Goal: Information Seeking & Learning: Learn about a topic

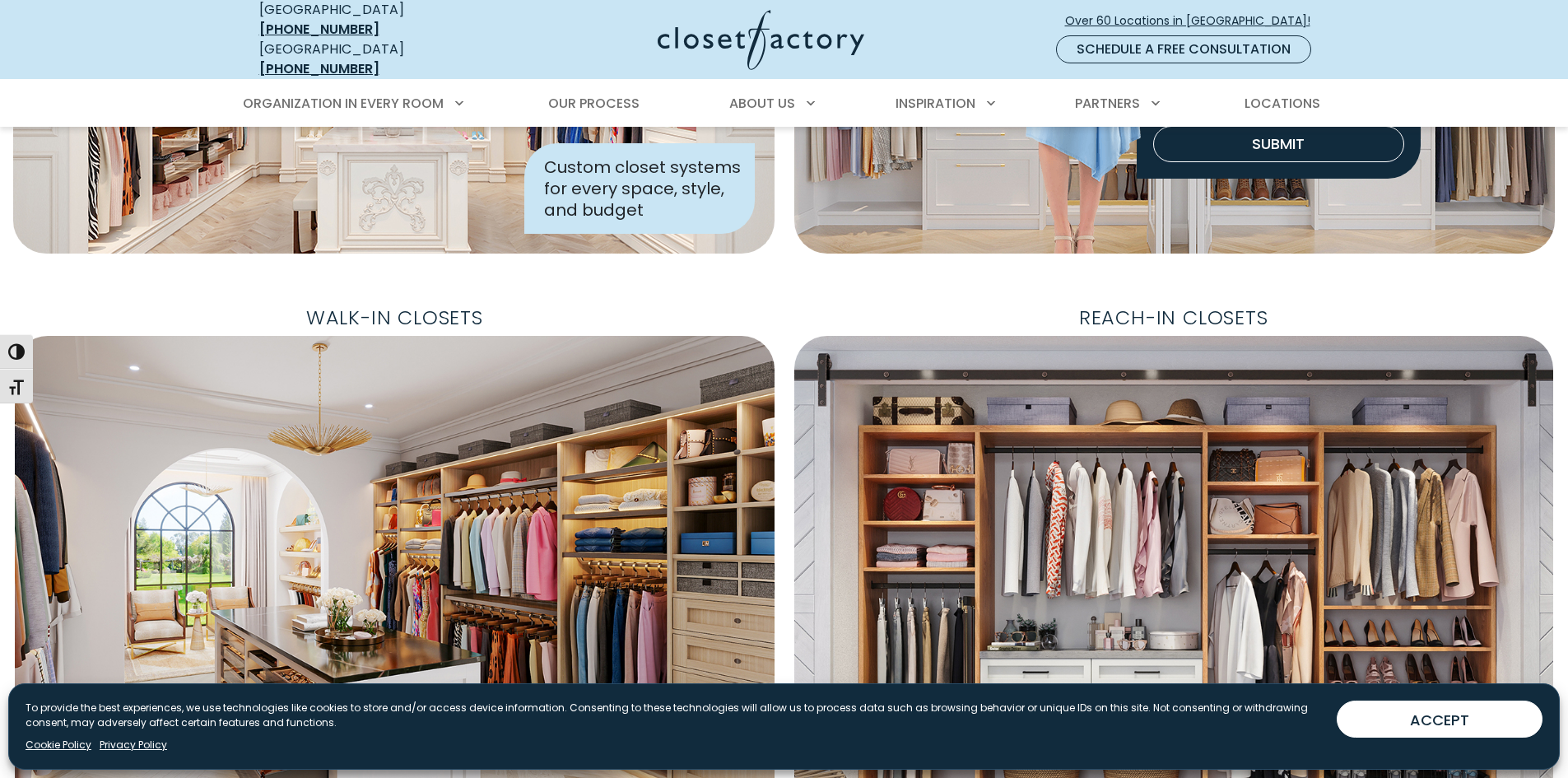
scroll to position [515, 0]
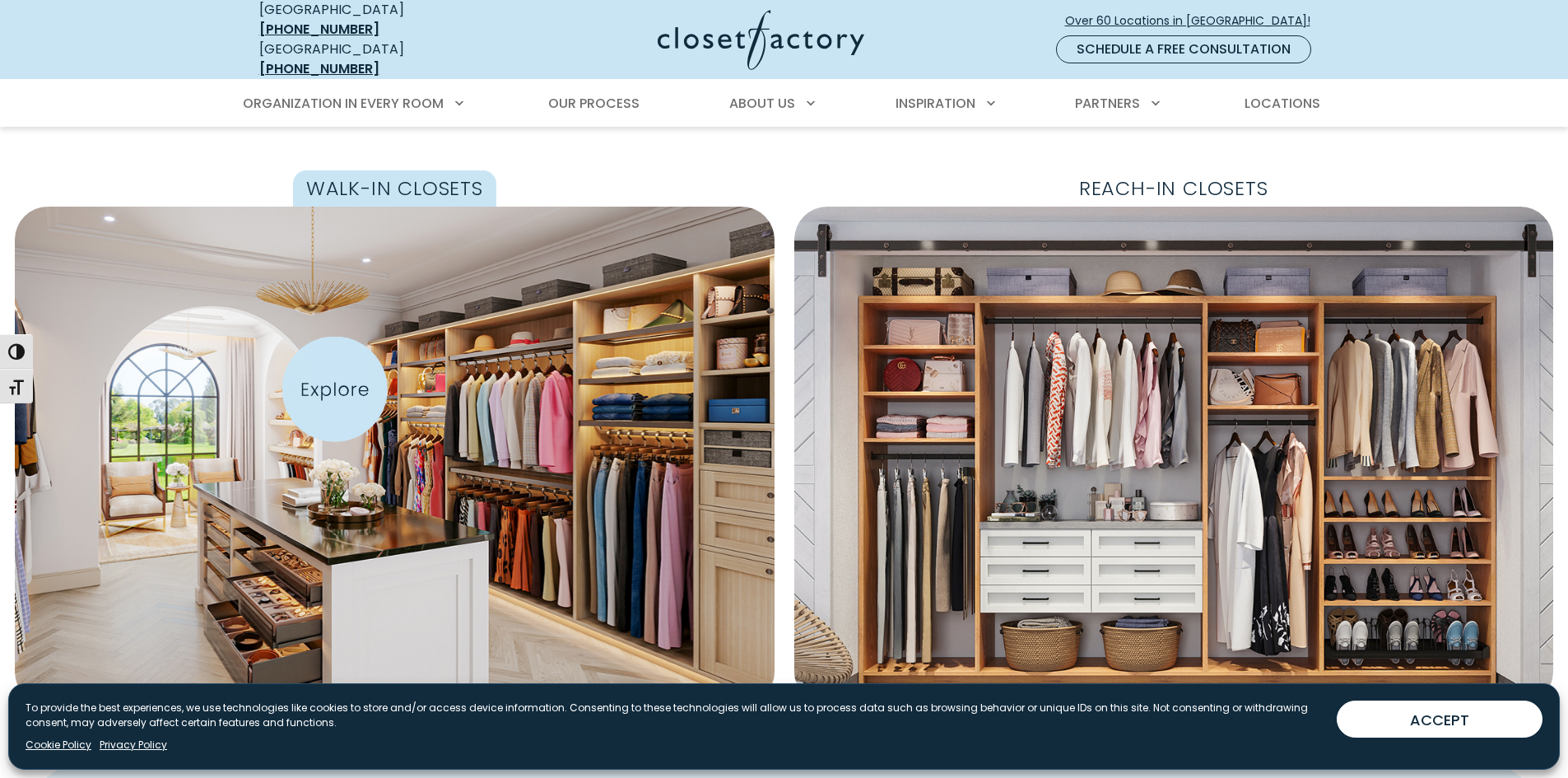
click at [348, 387] on img "Featured Images" at bounding box center [395, 456] width 832 height 545
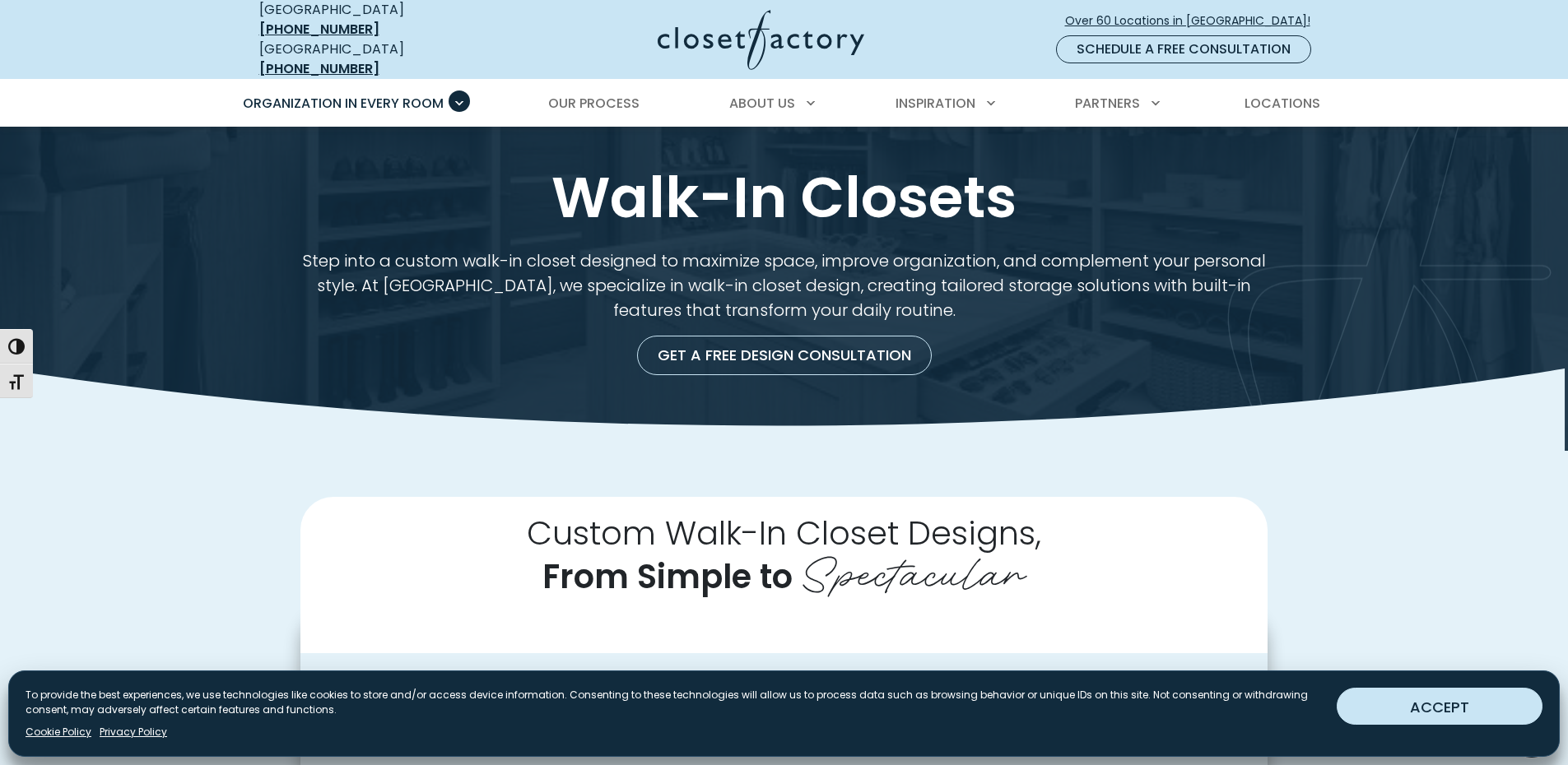
click at [1457, 707] on button "ACCEPT" at bounding box center [1439, 706] width 206 height 37
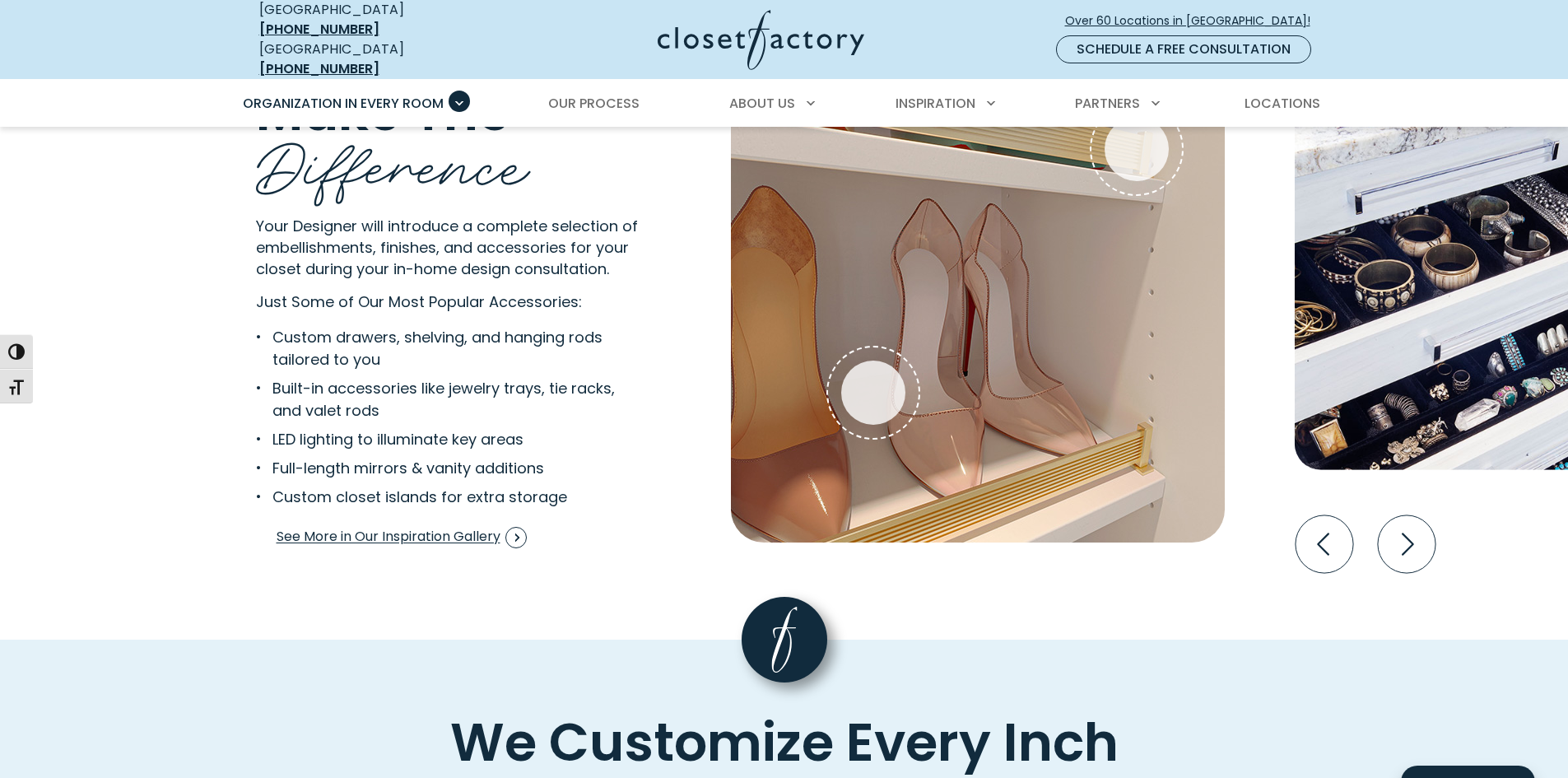
scroll to position [3334, 0]
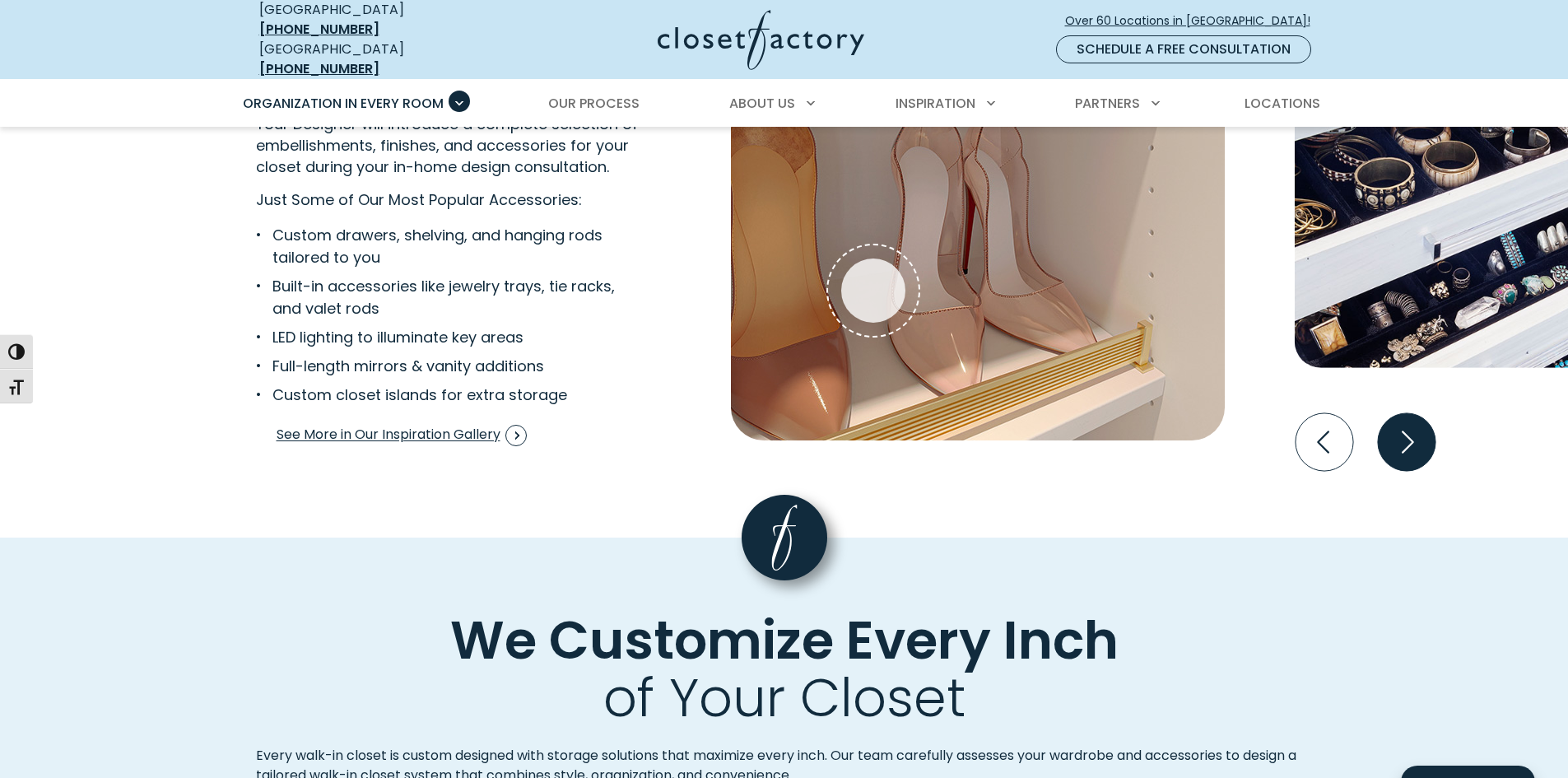
click at [1396, 413] on icon "Next slide" at bounding box center [1405, 442] width 57 height 57
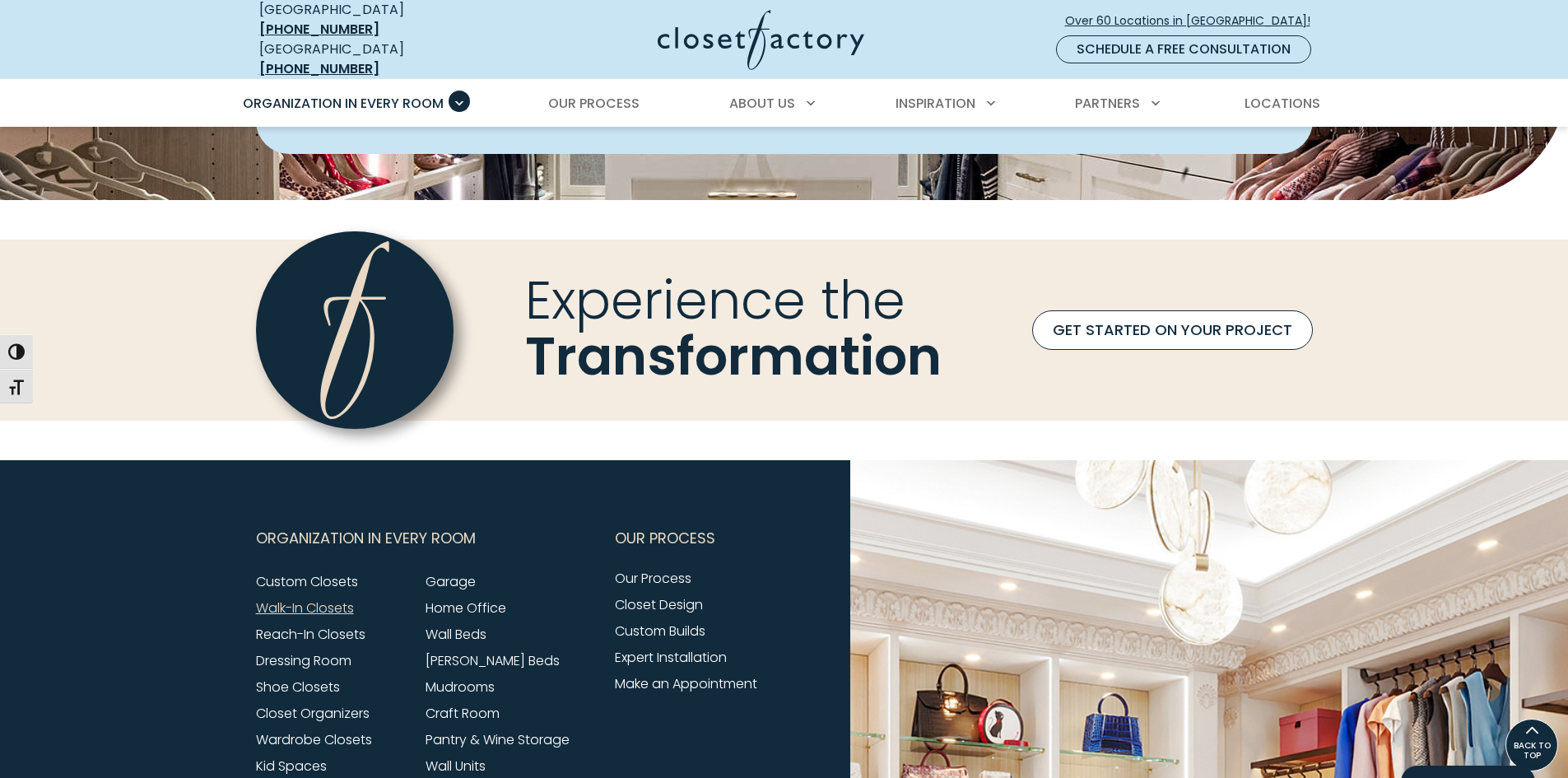
click at [1173, 345] on link "GET STARTED ON YOUR PROJECT" at bounding box center [1172, 329] width 280 height 39
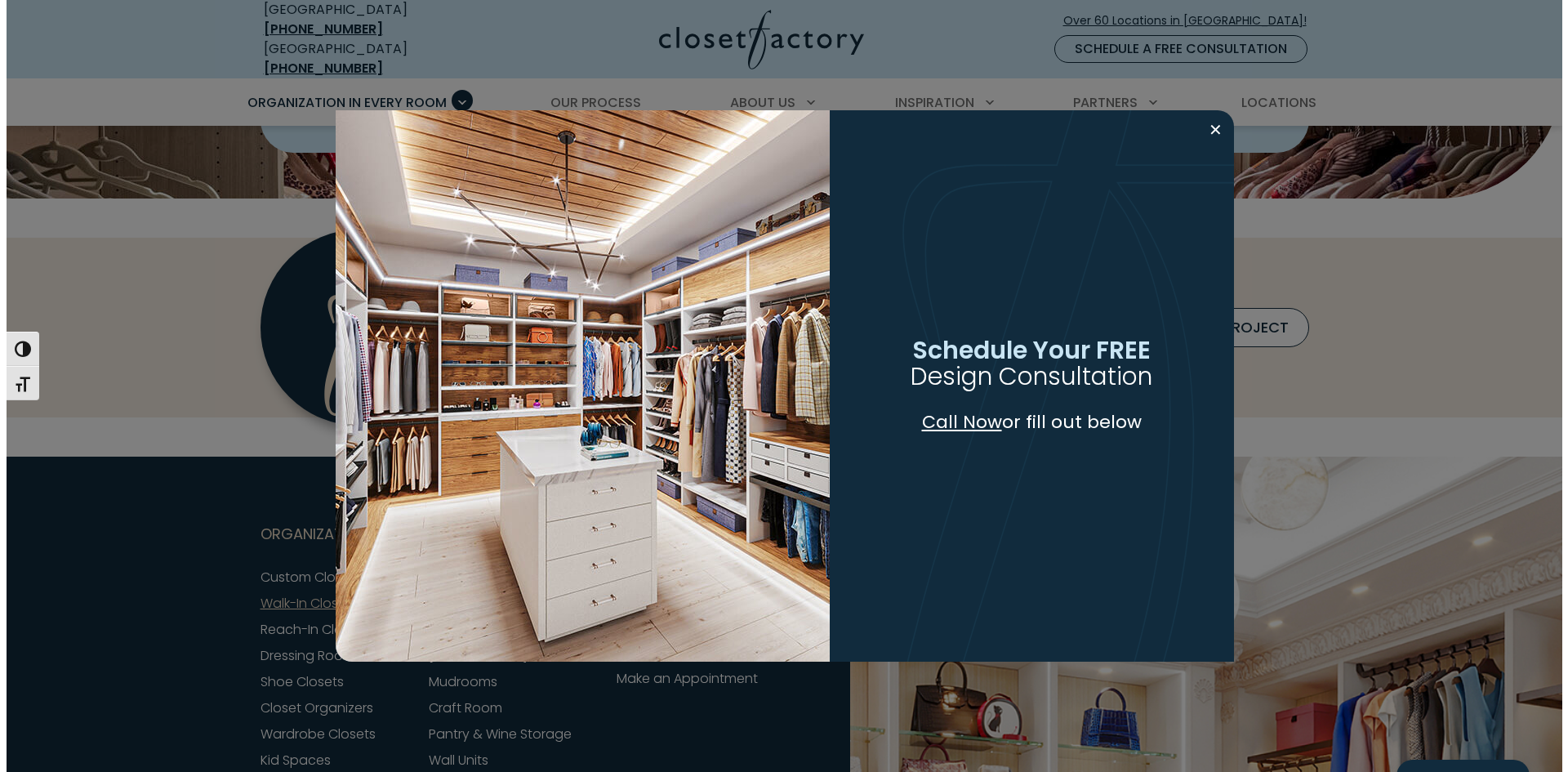
scroll to position [5086, 0]
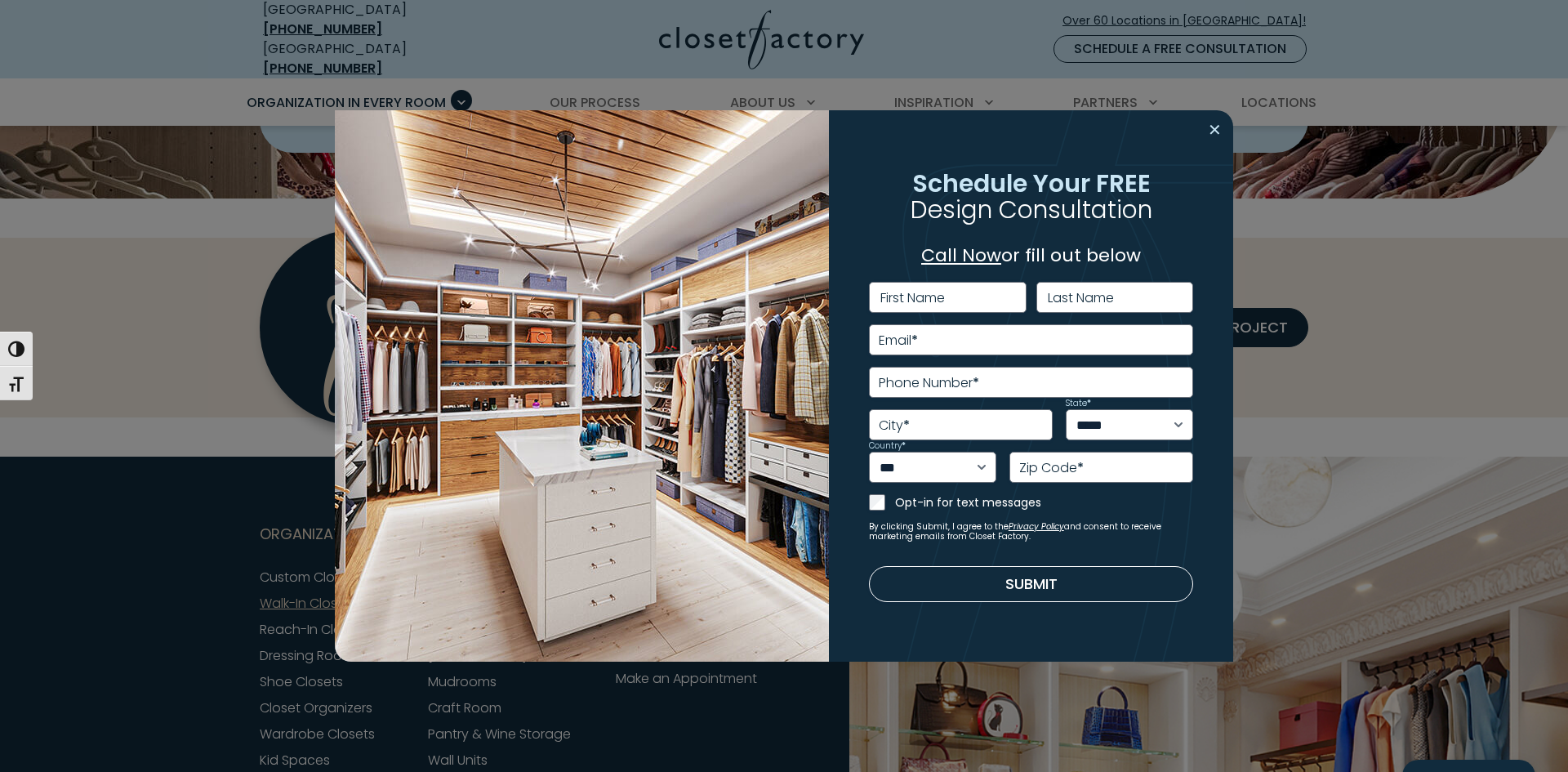
click at [1210, 133] on button "Close modal" at bounding box center [1214, 130] width 24 height 27
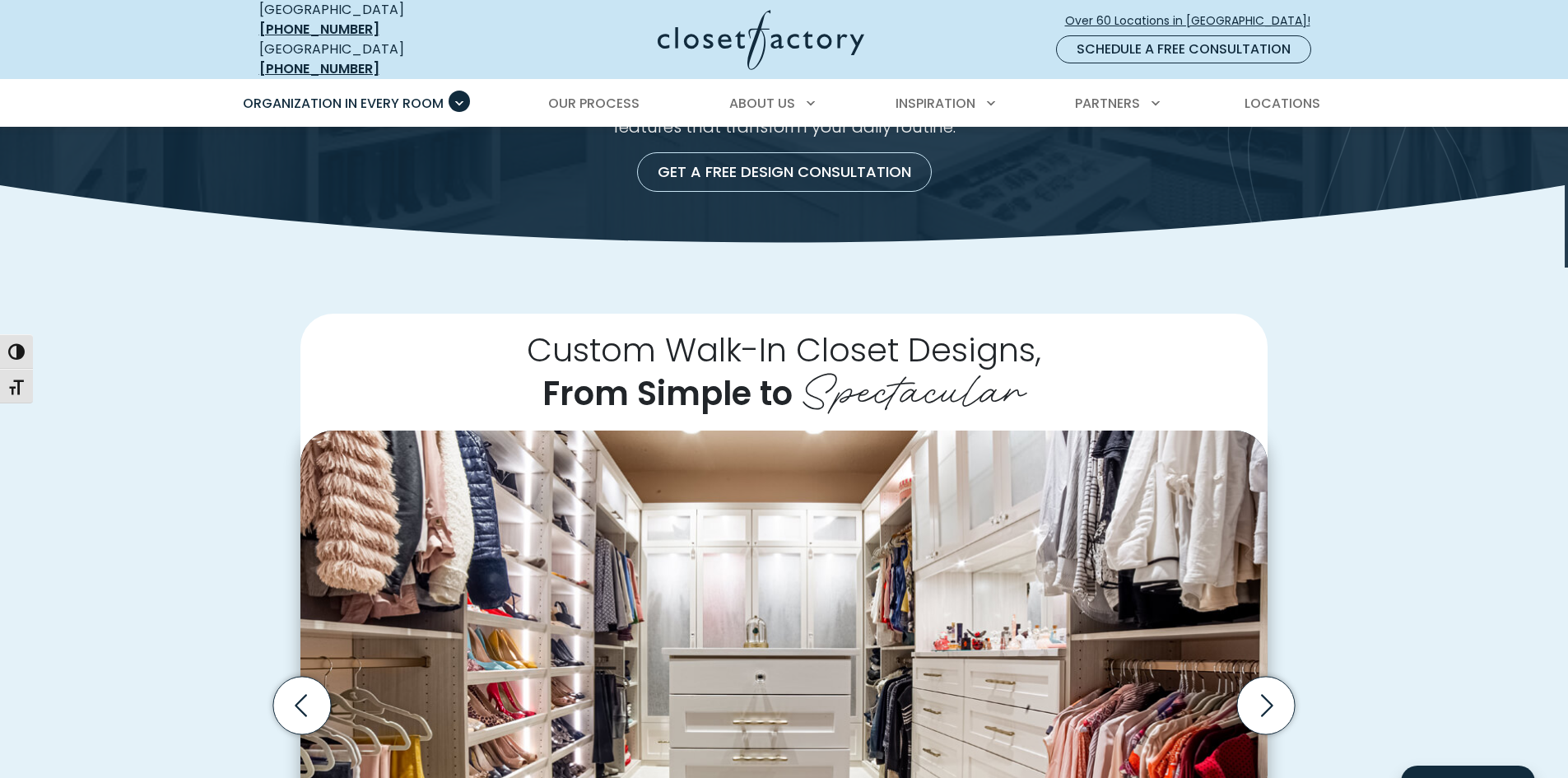
scroll to position [0, 0]
